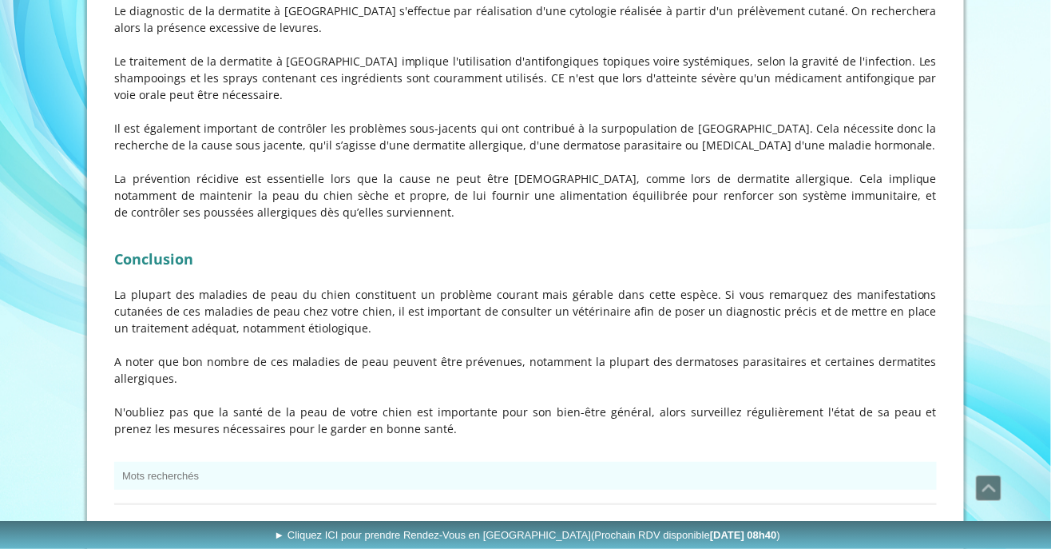
scroll to position [5524, 0]
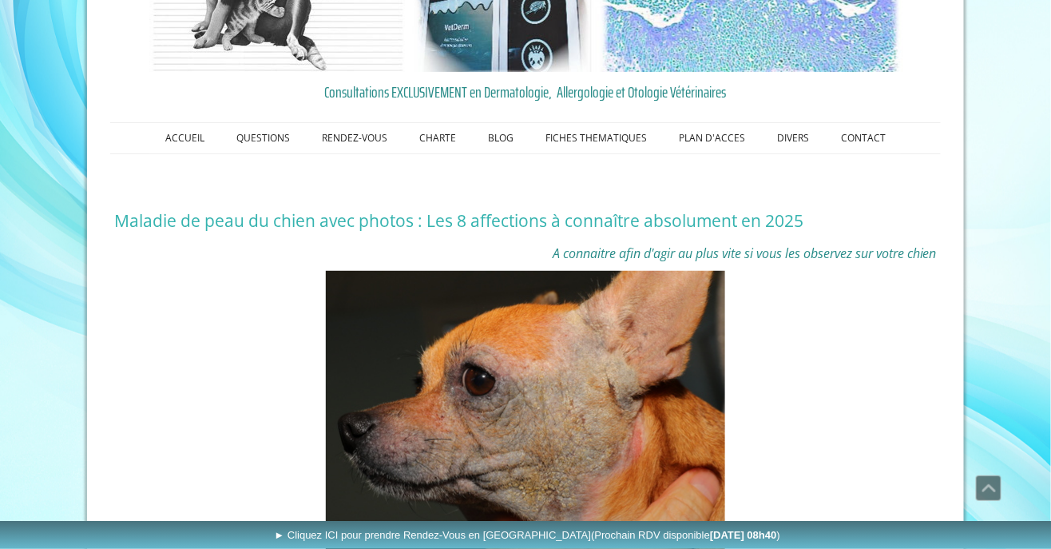
scroll to position [0, 0]
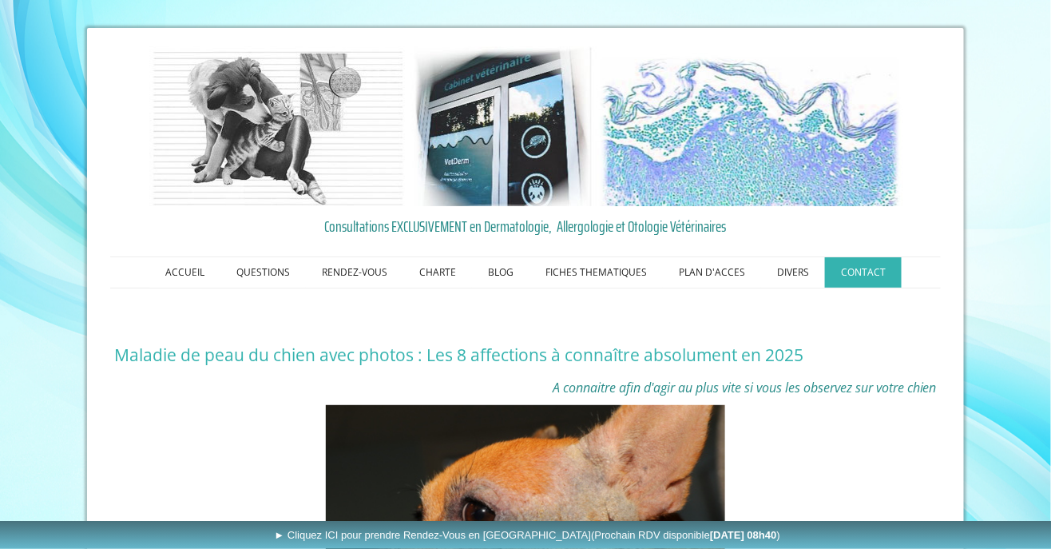
click at [868, 272] on link "CONTACT" at bounding box center [863, 272] width 77 height 30
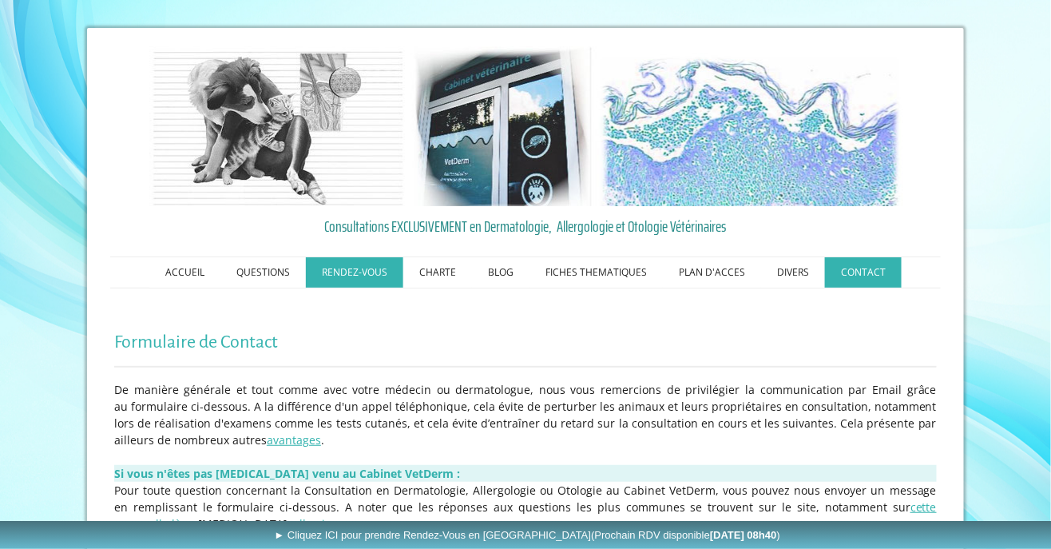
click at [354, 273] on link "RENDEZ-VOUS" at bounding box center [354, 272] width 97 height 30
click at [0, 0] on link "Les Rendez-Vous au Cabinet VetDerm" at bounding box center [0, 0] width 0 height 0
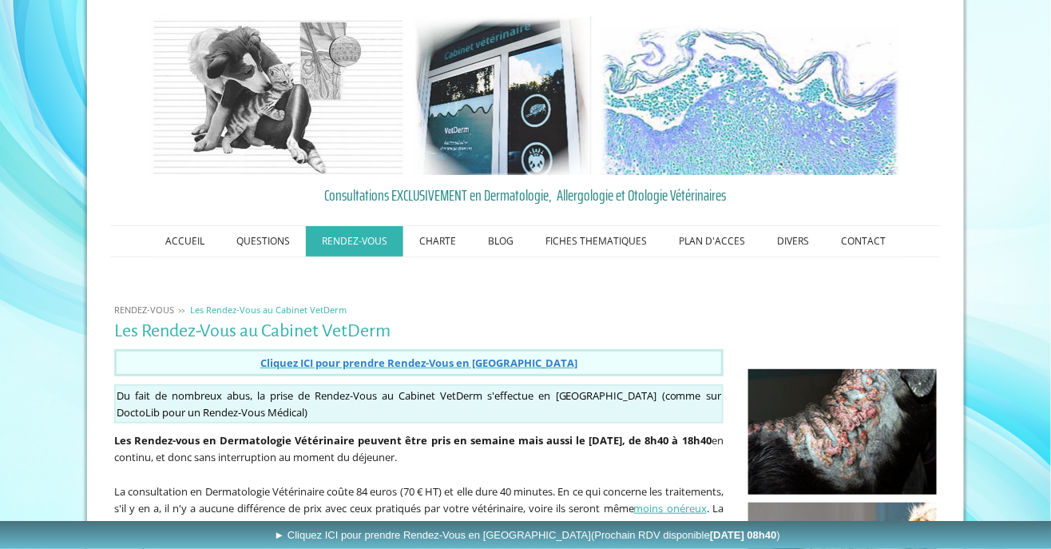
scroll to position [19, 0]
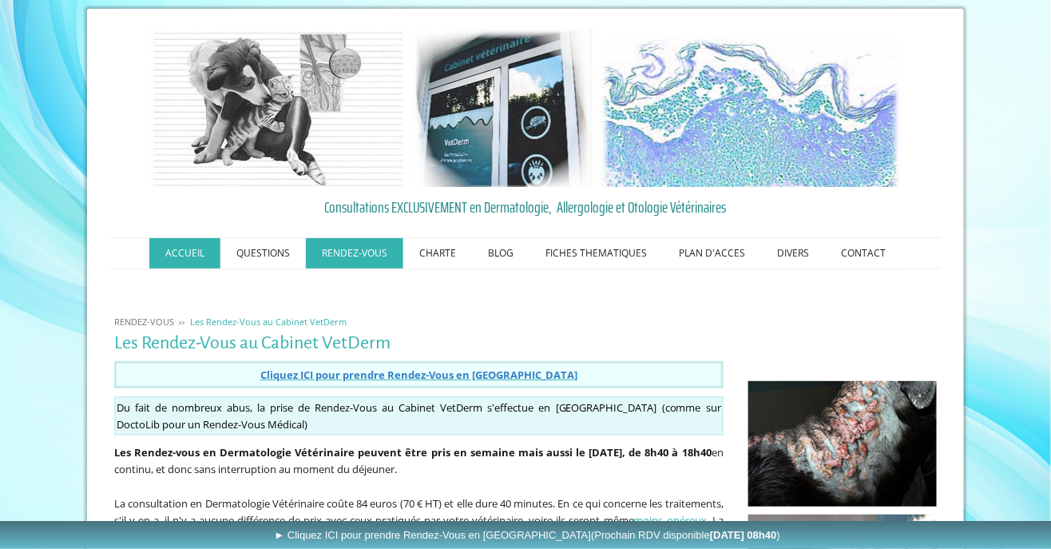
click at [198, 252] on link "ACCUEIL" at bounding box center [184, 253] width 71 height 30
